Goal: Task Accomplishment & Management: Use online tool/utility

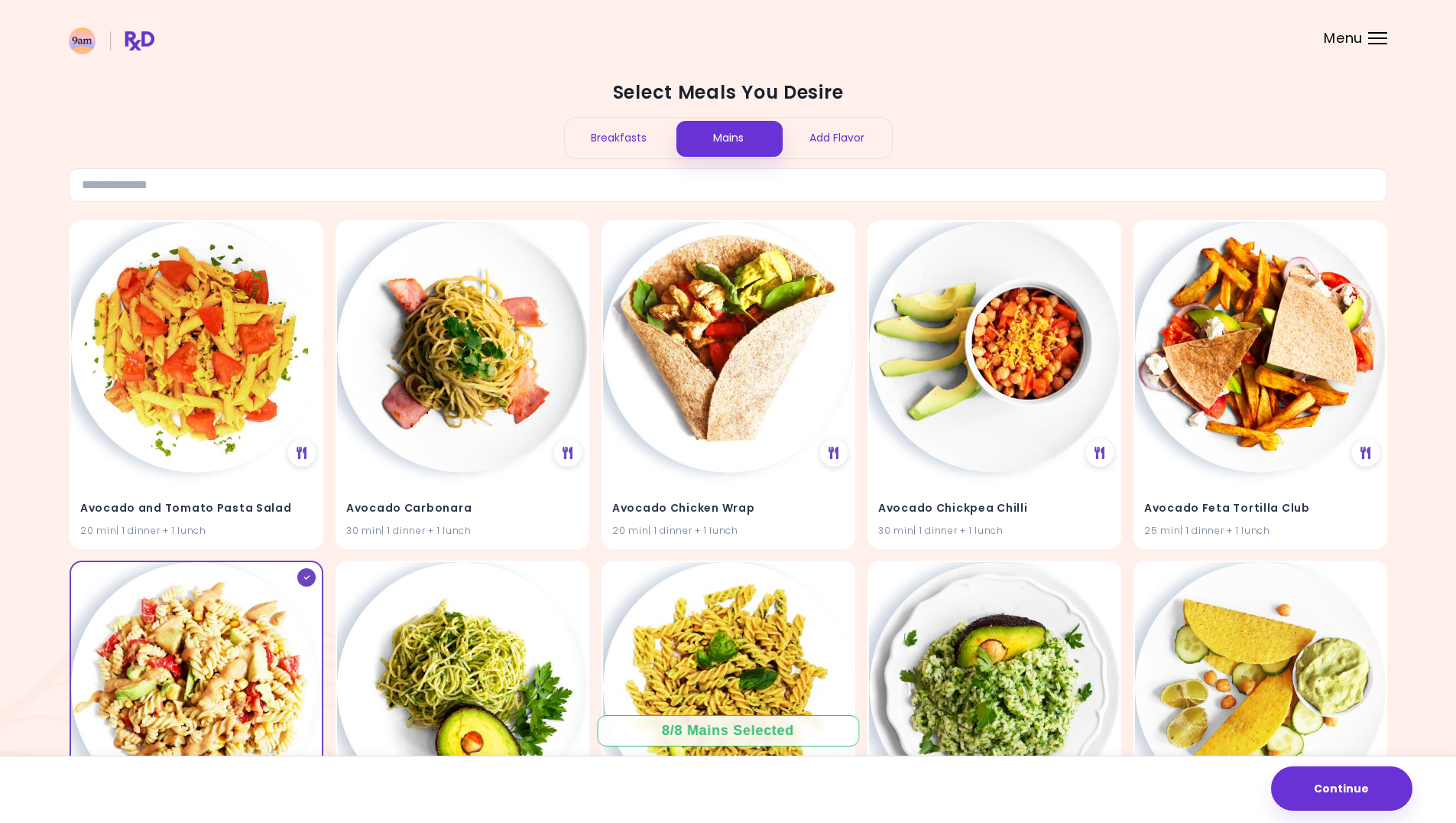
click at [1371, 38] on div at bounding box center [1377, 38] width 19 height 2
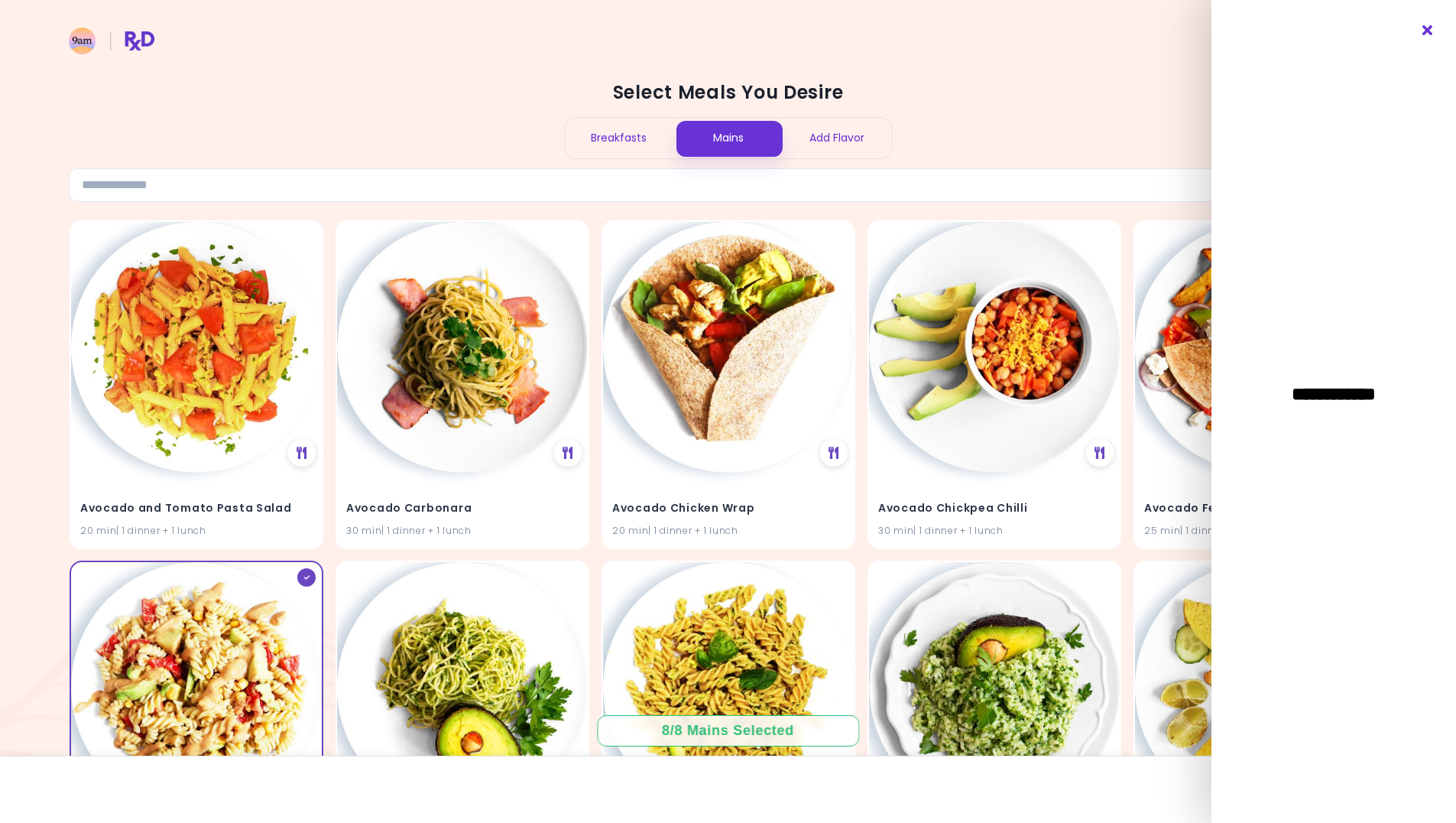
click at [1428, 28] on icon "Close" at bounding box center [1428, 31] width 15 height 10
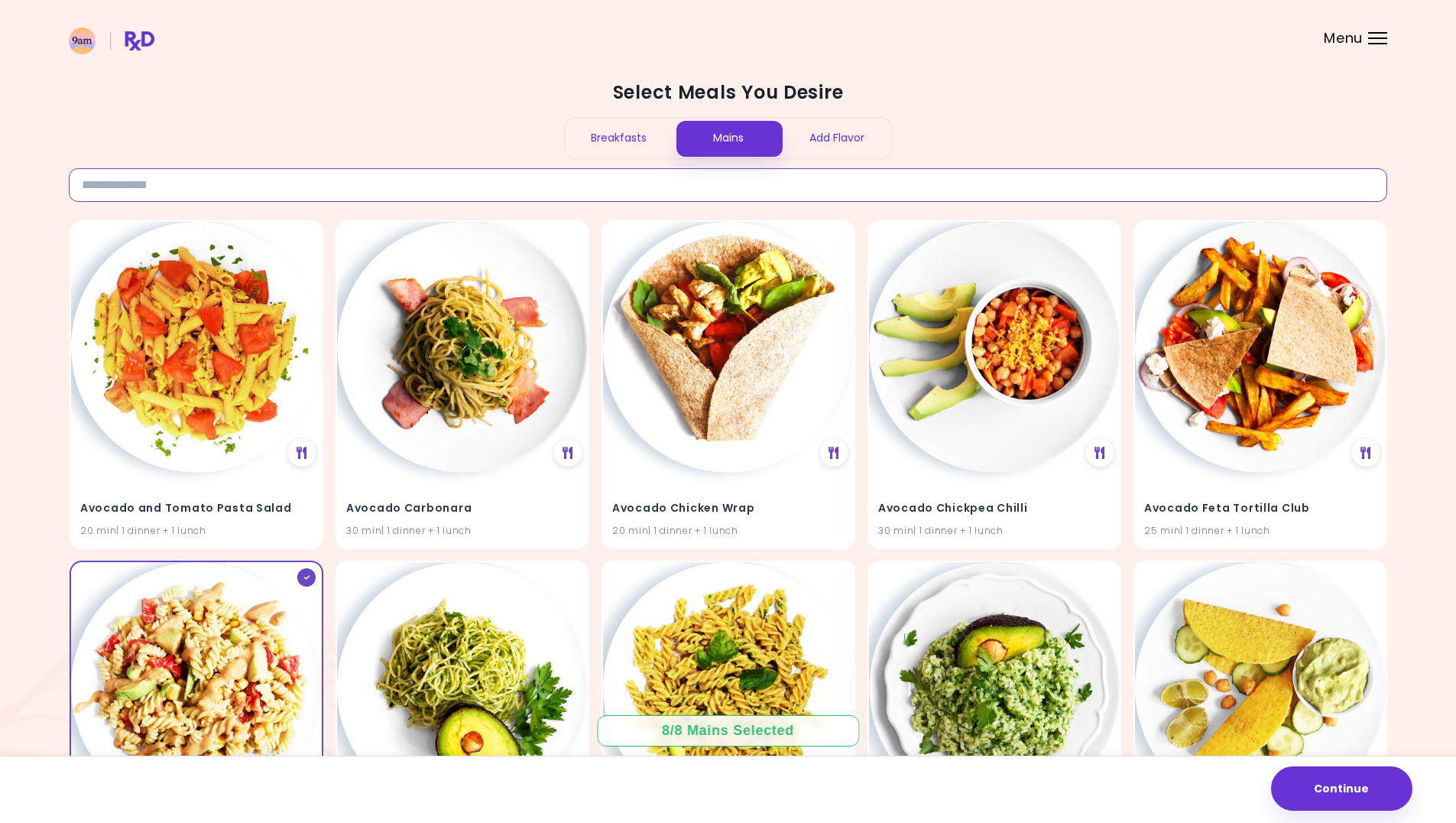
click at [145, 195] on input at bounding box center [728, 185] width 1318 height 34
click at [142, 180] on input at bounding box center [728, 185] width 1318 height 34
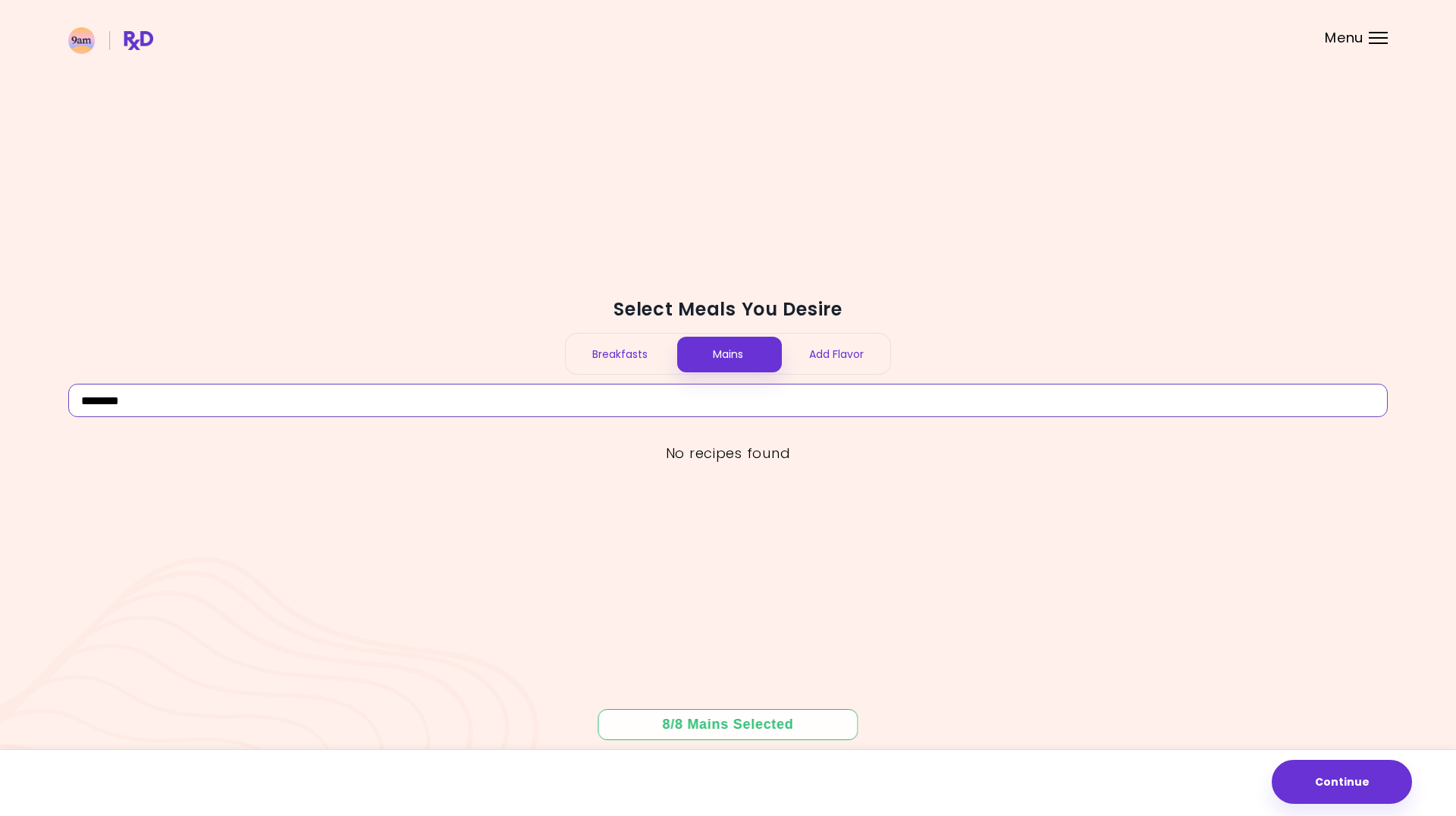
type input "********"
click at [618, 348] on div "Breakfasts" at bounding box center [620, 353] width 108 height 40
drag, startPoint x: 174, startPoint y: 406, endPoint x: 51, endPoint y: 405, distance: 123.0
click at [51, 405] on div "Select Meals You Desire Breakfasts Mains Add Flavor ******** No recipes found 4…" at bounding box center [728, 408] width 1456 height 816
click at [853, 346] on div "Add Flavor" at bounding box center [835, 353] width 108 height 40
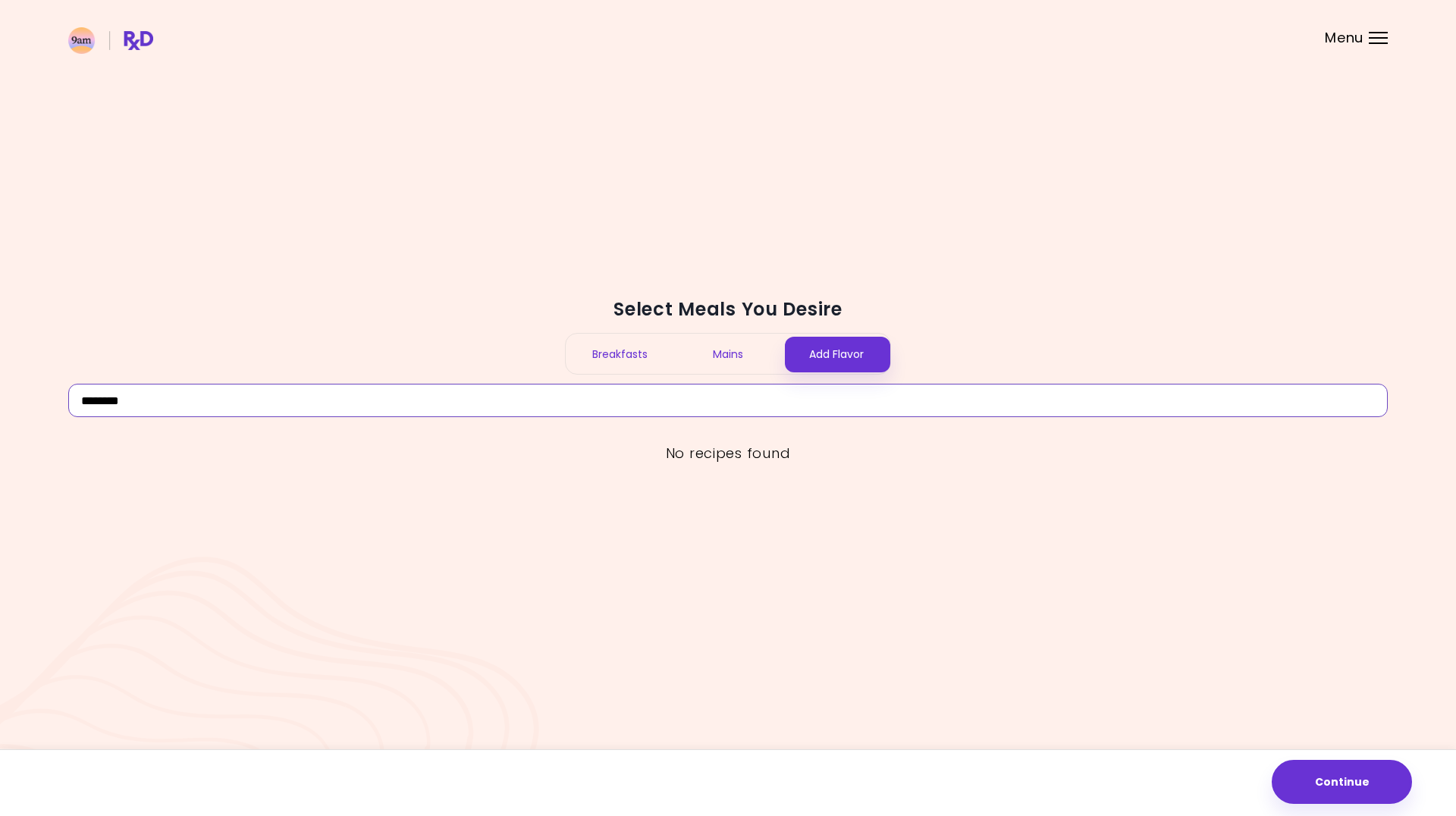
drag, startPoint x: 144, startPoint y: 400, endPoint x: 243, endPoint y: 330, distance: 121.2
click at [11, 398] on div "Select Meals You Desire Breakfasts Mains Add Flavor ******** No recipes found C…" at bounding box center [728, 408] width 1456 height 816
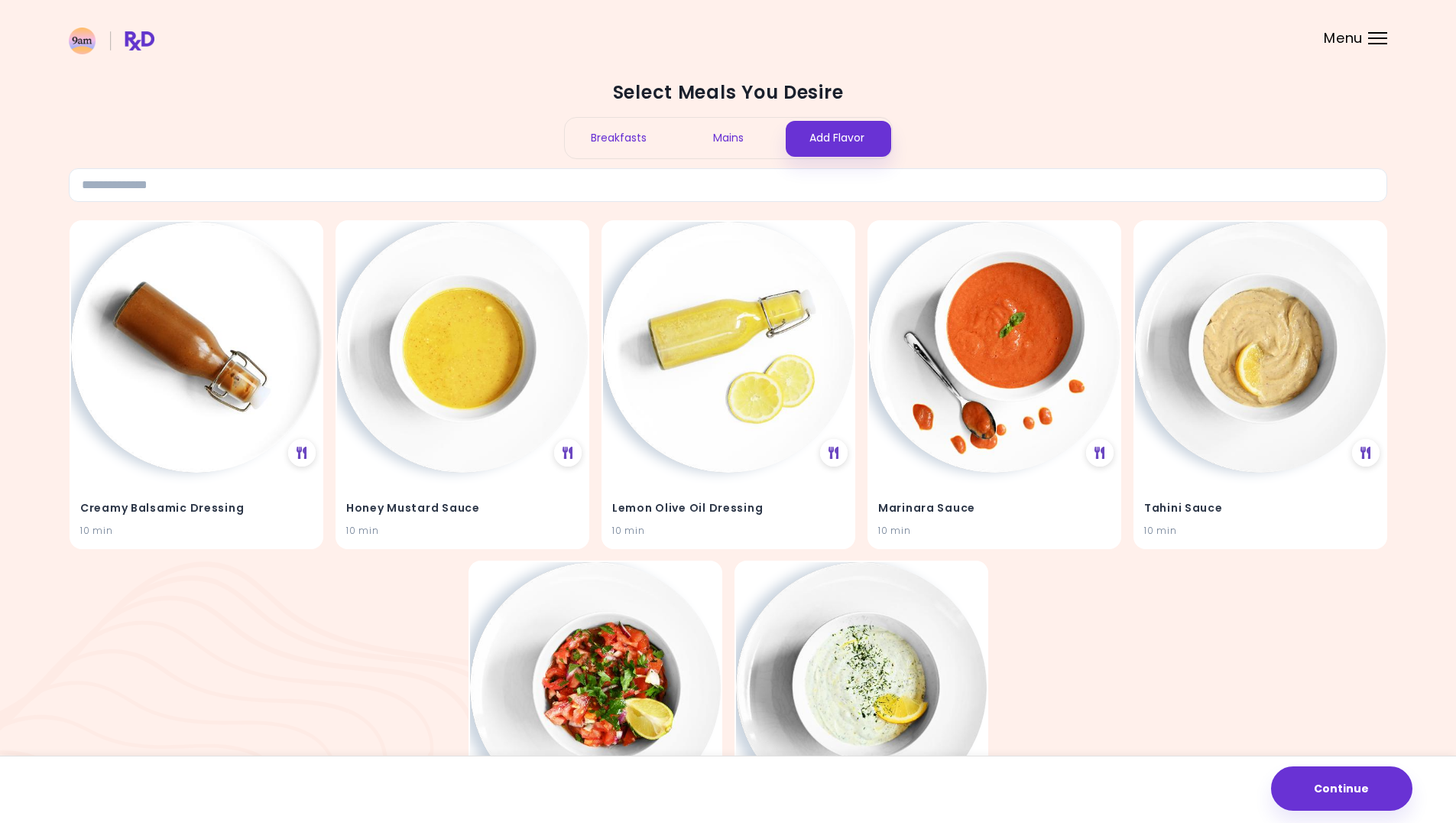
click at [721, 134] on div "Mains" at bounding box center [728, 138] width 109 height 40
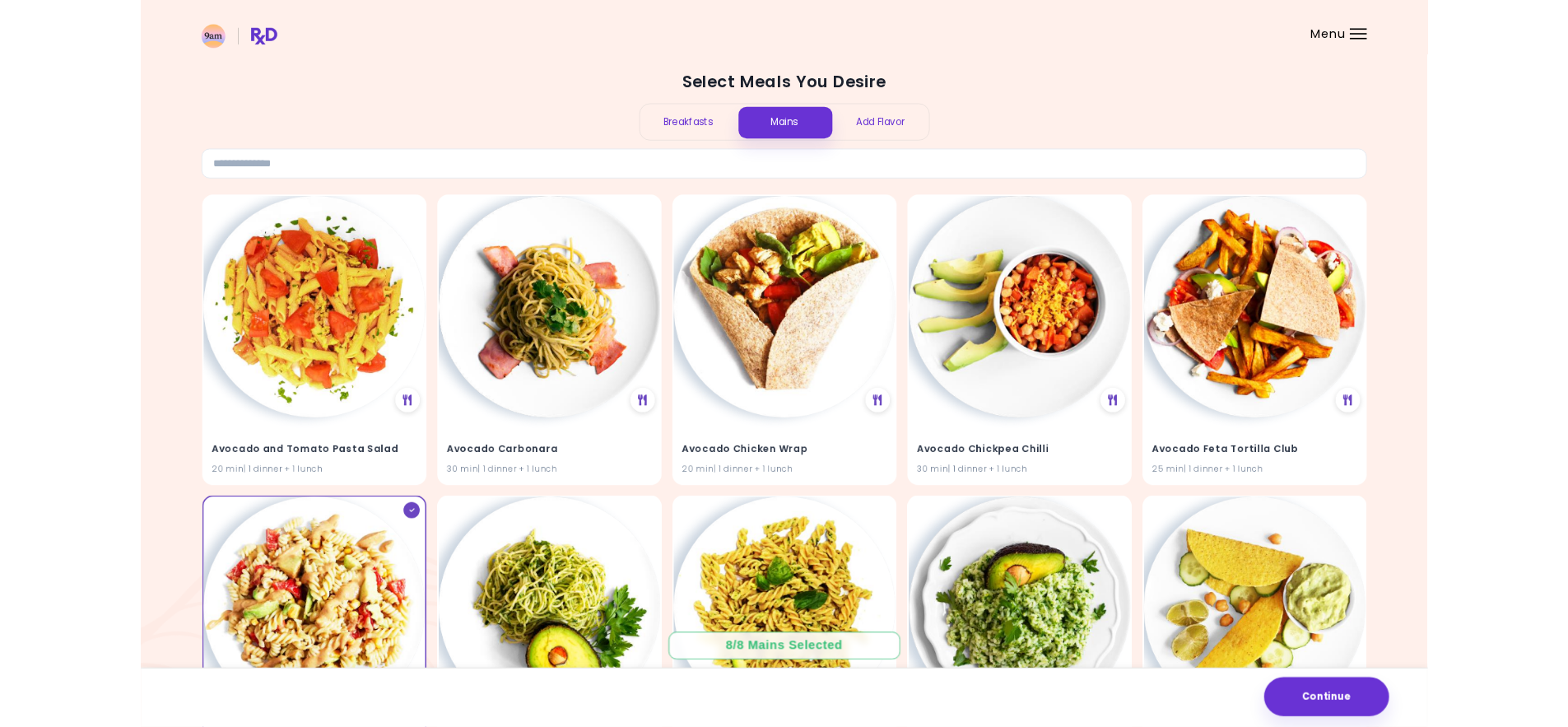
scroll to position [1376, 0]
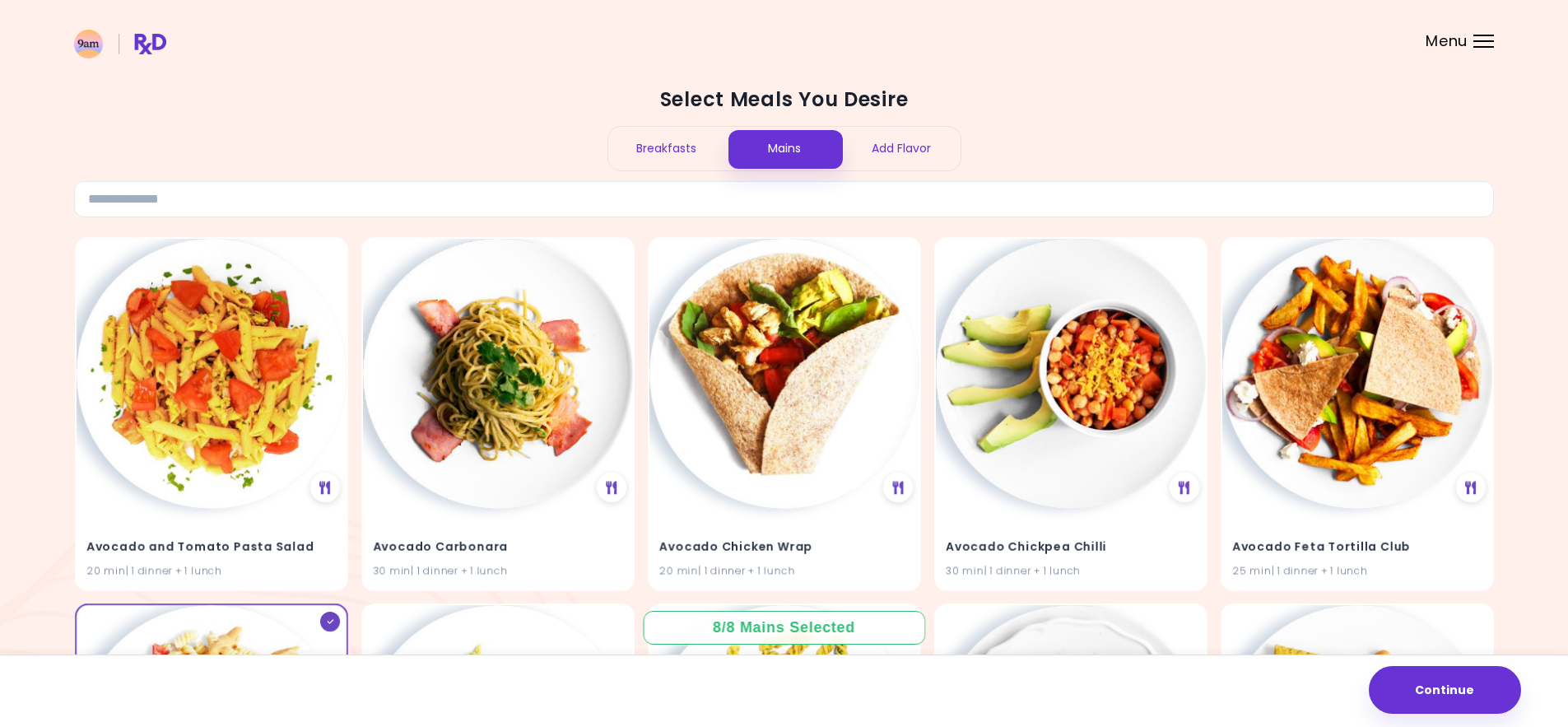
click at [1468, 36] on header at bounding box center [784, 33] width 1568 height 66
click at [1482, 44] on div "Menu" at bounding box center [1483, 41] width 21 height 13
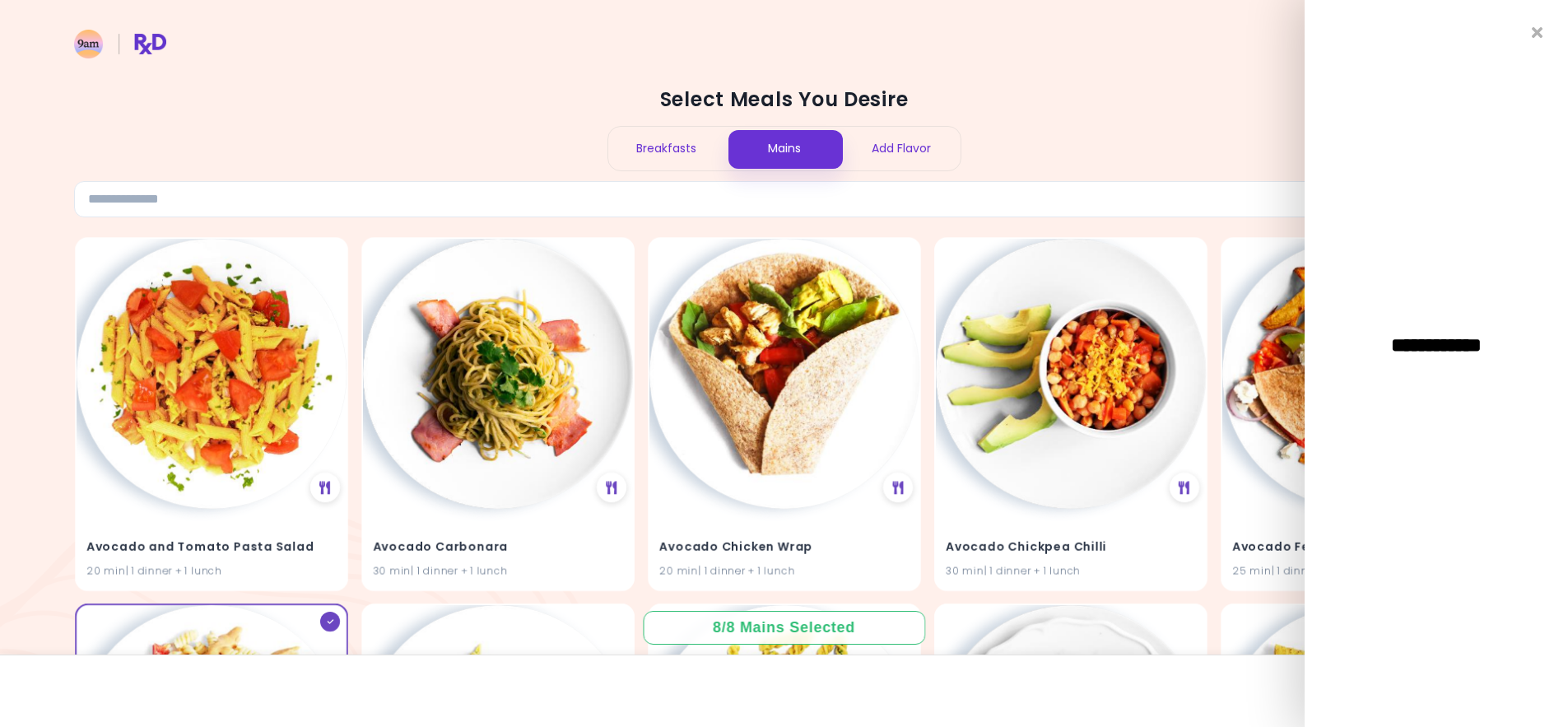
drag, startPoint x: 1536, startPoint y: 29, endPoint x: 1534, endPoint y: 10, distance: 19.1
click at [1536, 29] on icon "Close" at bounding box center [1537, 32] width 11 height 16
